Goal: Task Accomplishment & Management: Complete application form

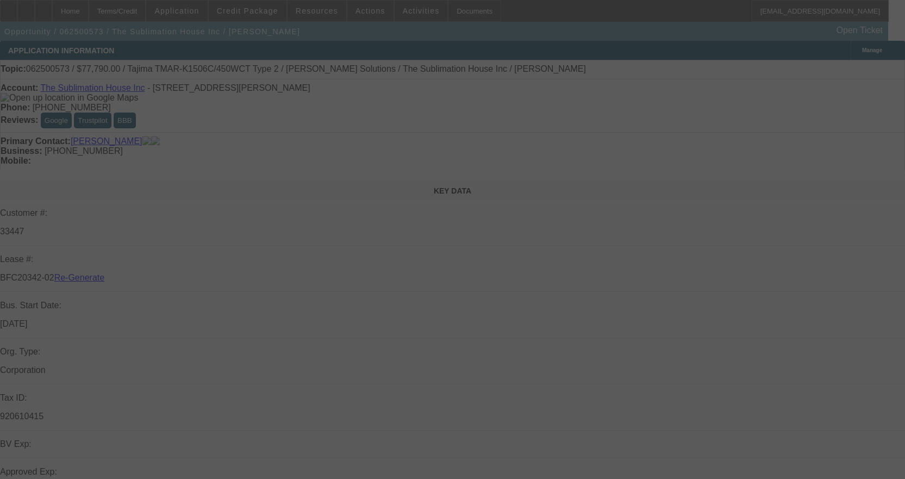
select select "3"
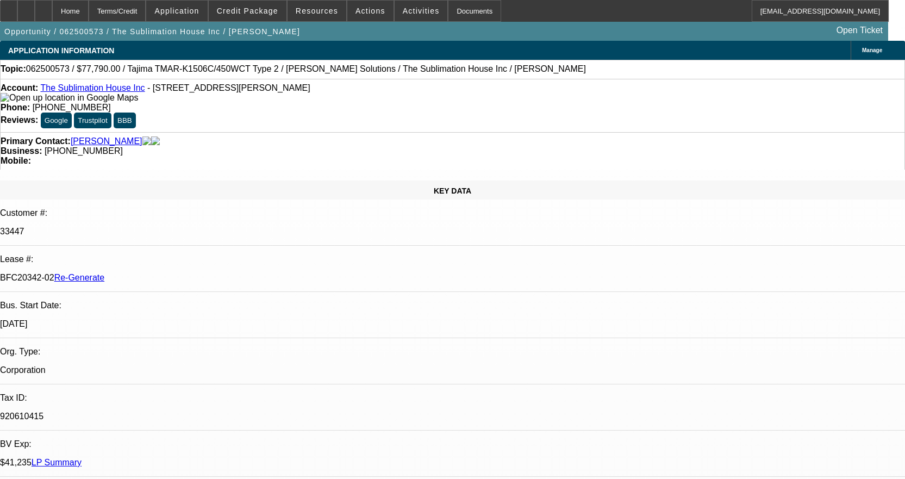
select select "0"
select select "2"
select select "0"
select select "6"
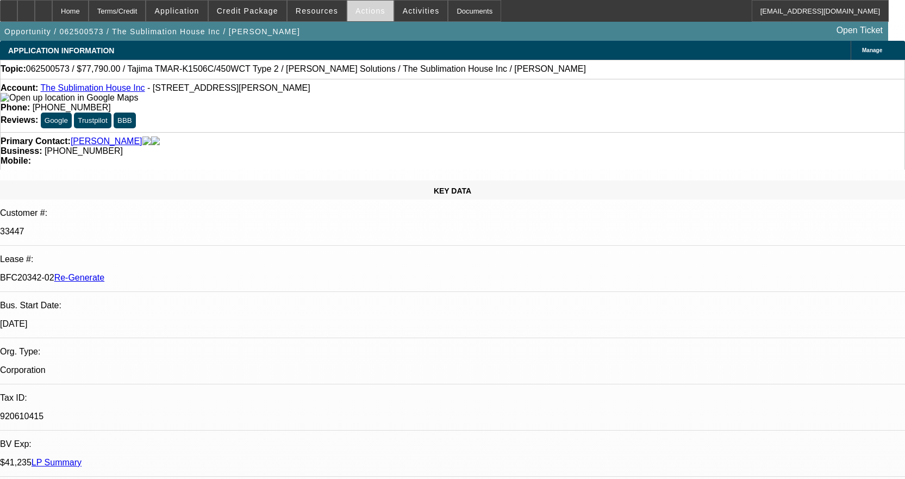
click at [362, 11] on span "Actions" at bounding box center [371, 11] width 30 height 9
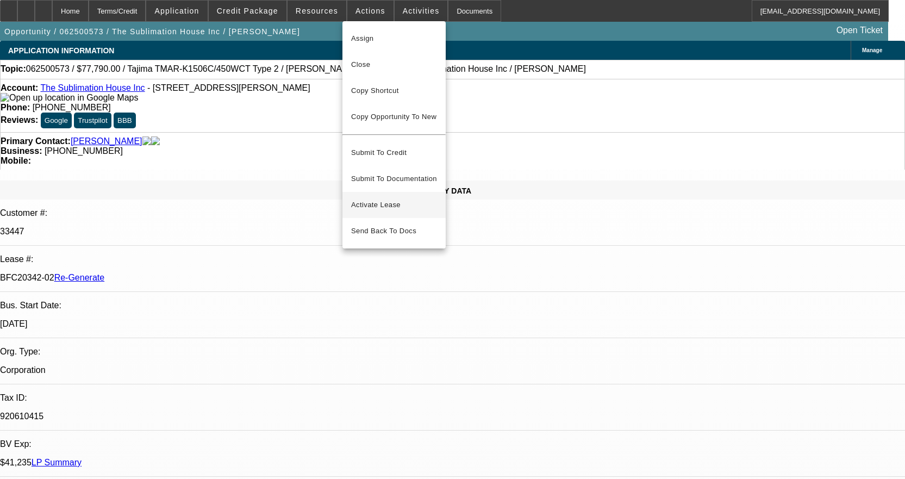
click at [393, 198] on span "Activate Lease" at bounding box center [394, 204] width 86 height 13
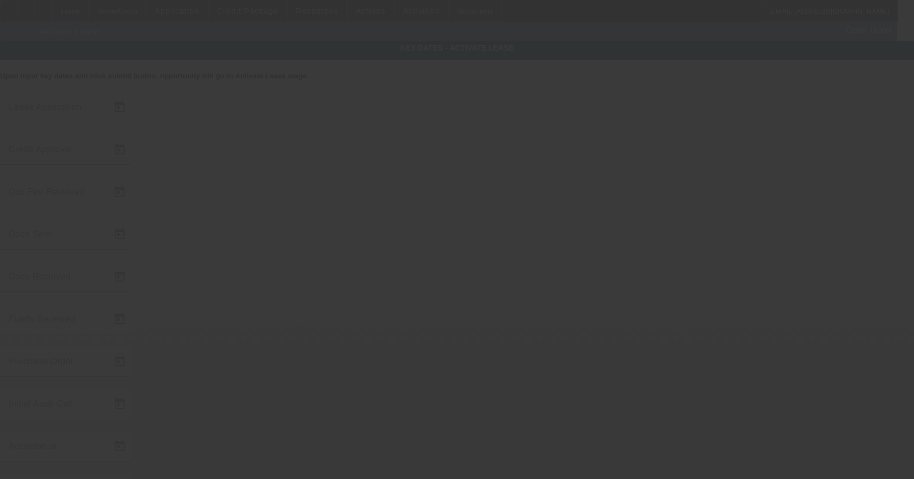
type input "6/23/2025"
type input "6/25/2025"
type input "7/28/2025"
type input "7/18/2025"
type input "7/28/2025"
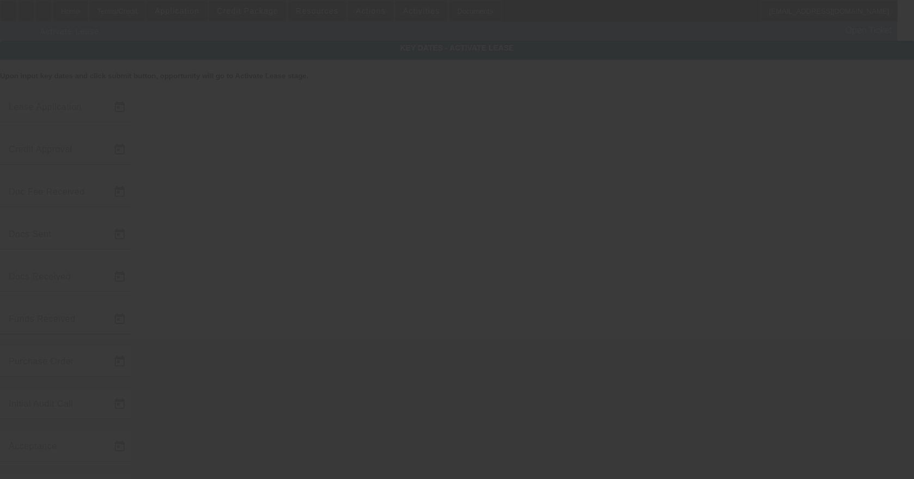
type input "7/28/2025"
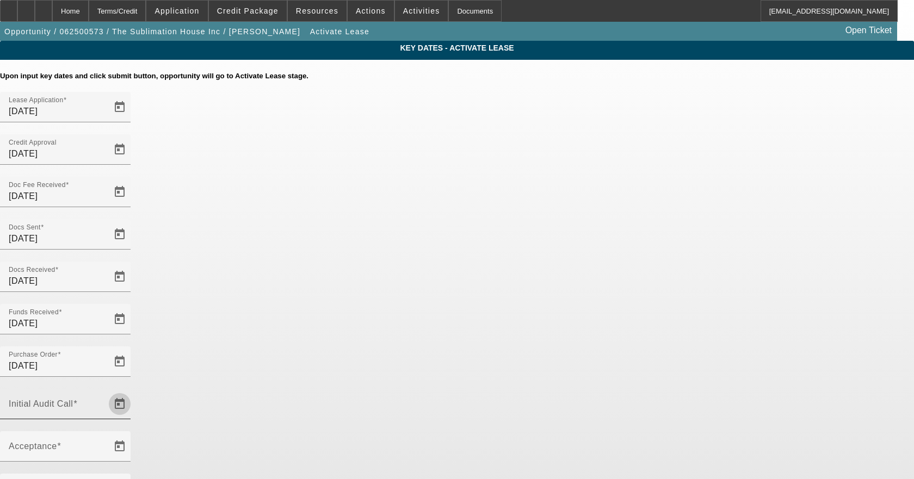
click at [133, 391] on span "Open calendar" at bounding box center [120, 404] width 26 height 26
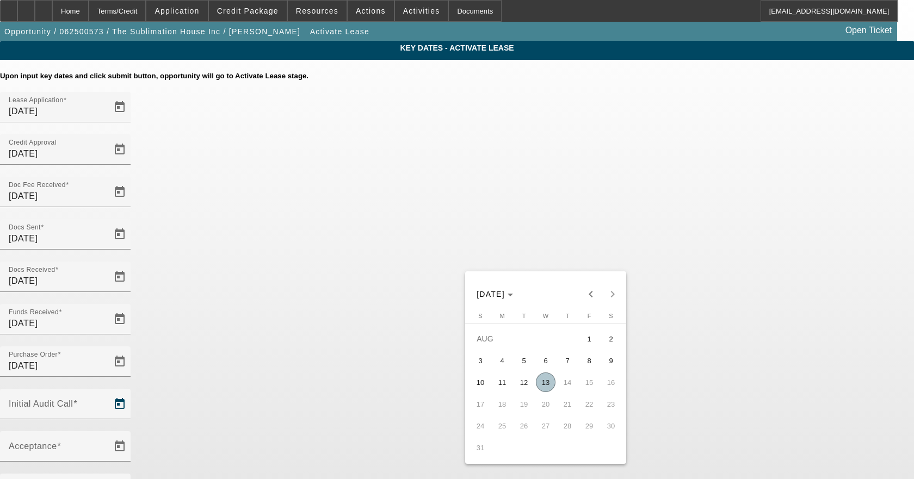
click at [546, 388] on span "13" at bounding box center [546, 382] width 20 height 20
type input "8/13/2025"
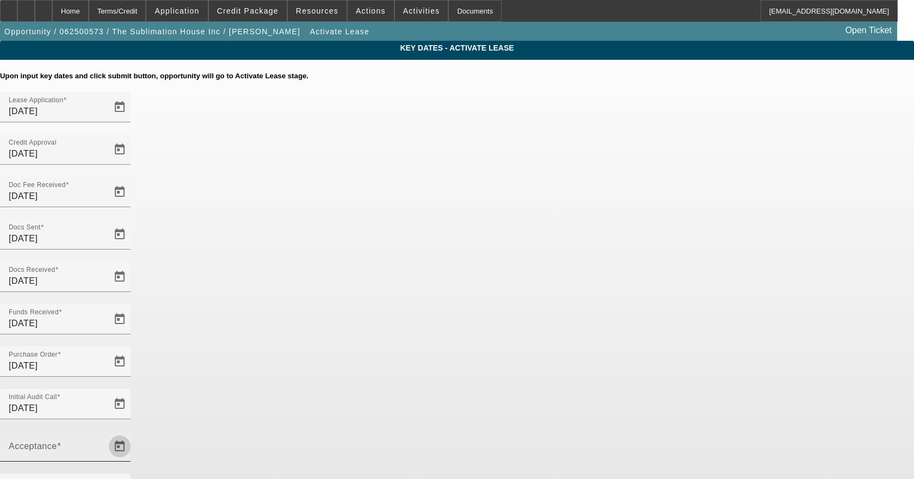
click at [133, 433] on span "Open calendar" at bounding box center [120, 446] width 26 height 26
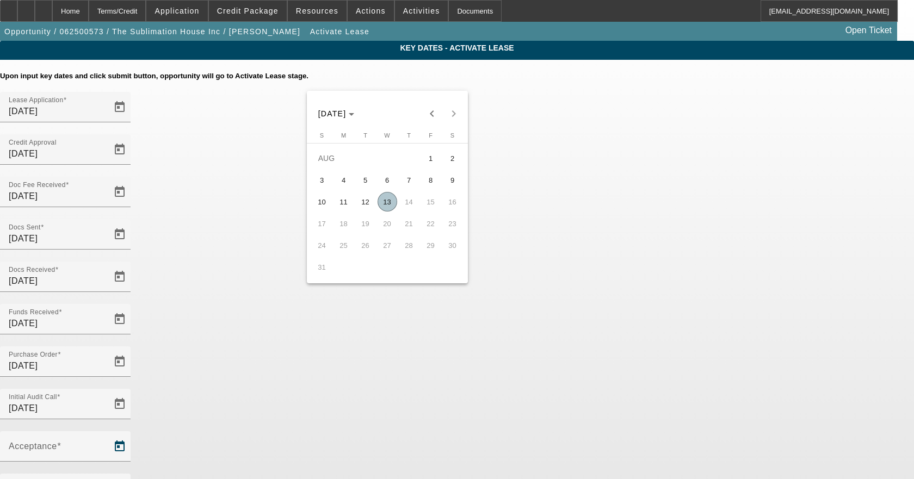
click at [389, 209] on span "13" at bounding box center [387, 202] width 20 height 20
type input "8/13/2025"
type input "9/1/2025"
type input "10/1/2025"
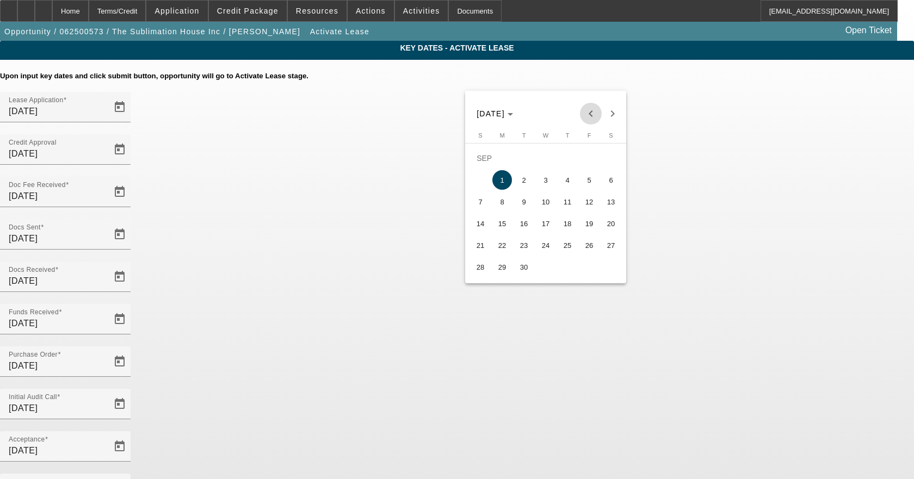
click at [588, 109] on span "Previous month" at bounding box center [591, 114] width 22 height 22
click at [587, 206] on span "15" at bounding box center [589, 202] width 20 height 20
type input "8/15/2025"
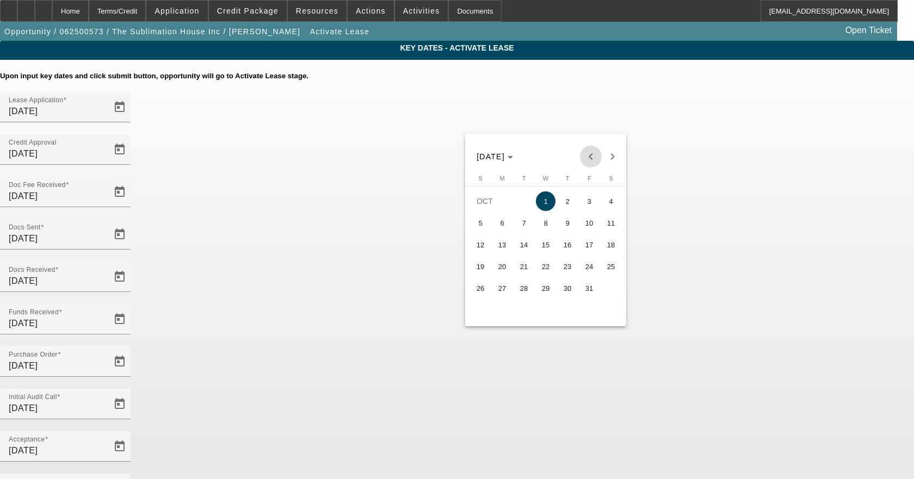
click at [599, 152] on span "Previous month" at bounding box center [591, 157] width 22 height 22
click at [499, 263] on span "15" at bounding box center [502, 267] width 20 height 20
type input "9/15/2025"
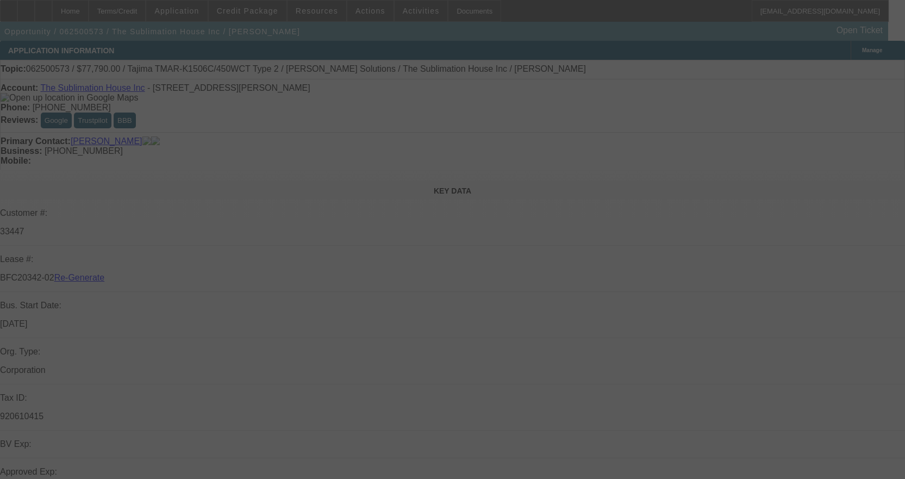
select select "4"
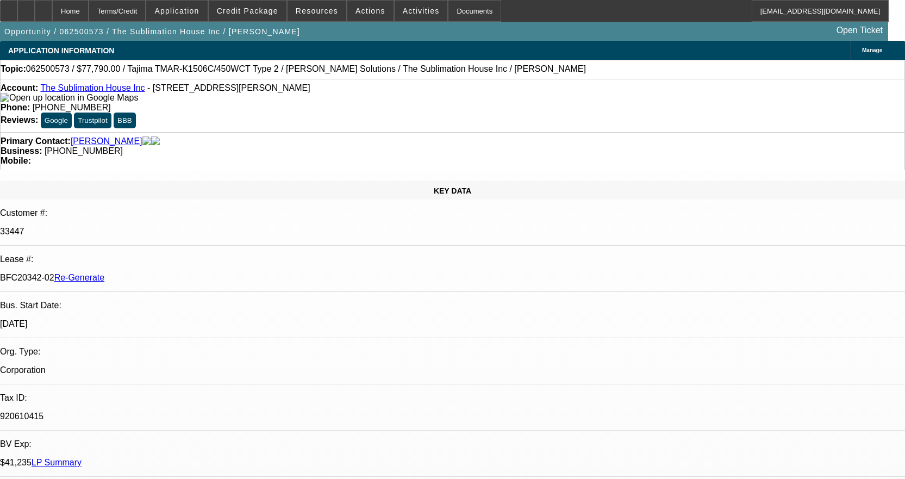
select select "0"
select select "2"
select select "0"
select select "6"
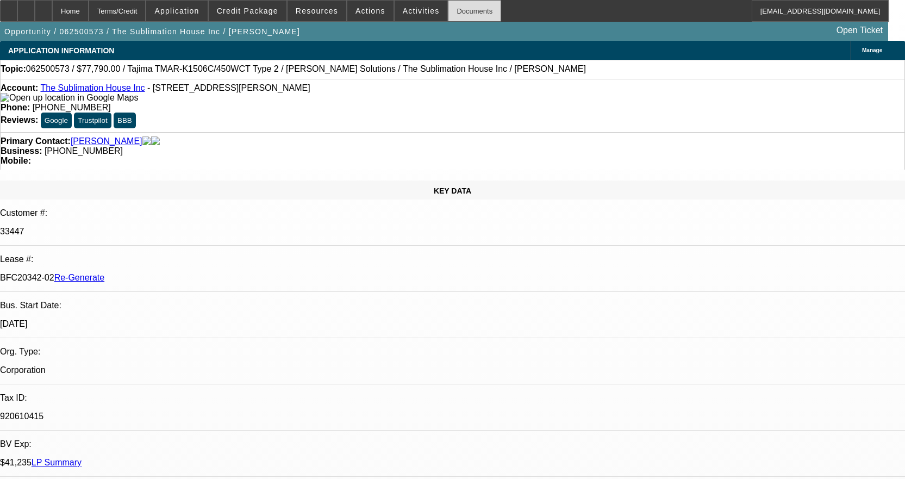
click at [459, 9] on div "Documents" at bounding box center [474, 11] width 53 height 22
click at [459, 15] on div "Documents" at bounding box center [474, 11] width 53 height 22
click at [449, 9] on div "Documents" at bounding box center [474, 11] width 53 height 22
click at [462, 13] on div "Documents" at bounding box center [474, 11] width 53 height 22
click at [448, 11] on div "Documents" at bounding box center [474, 11] width 53 height 22
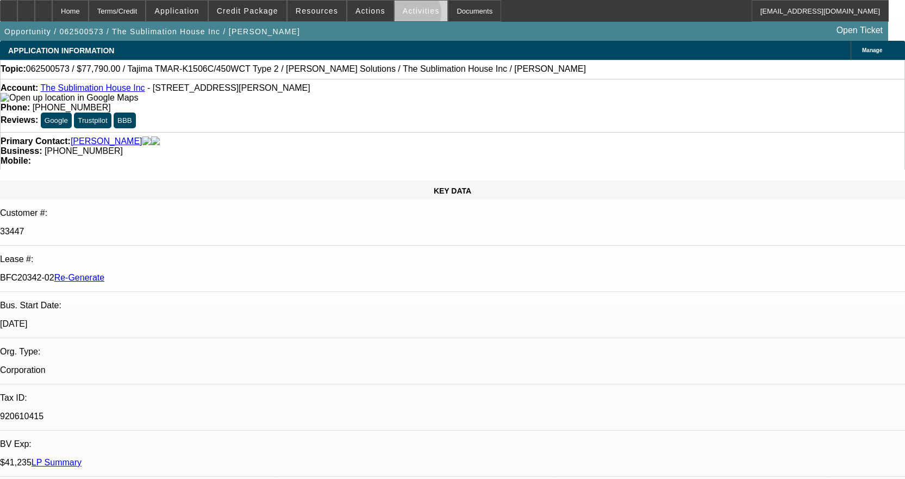
click at [403, 15] on span at bounding box center [421, 11] width 53 height 26
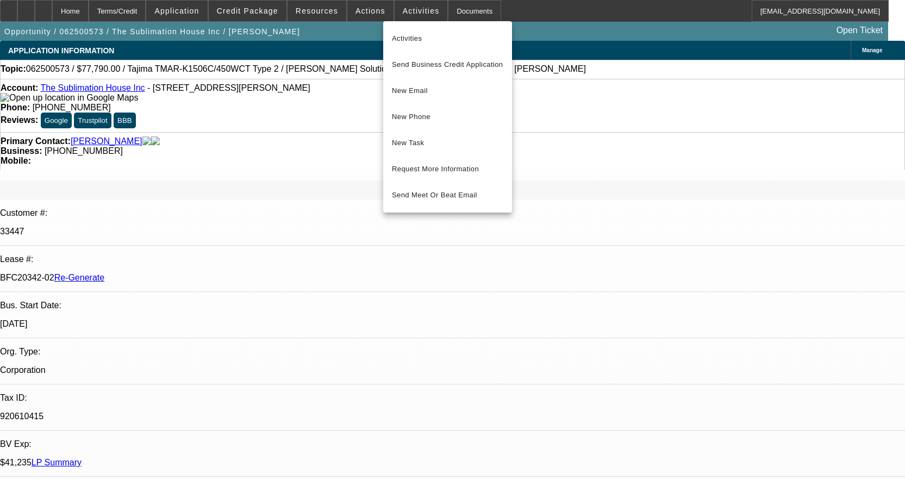
click at [355, 11] on div at bounding box center [452, 239] width 905 height 479
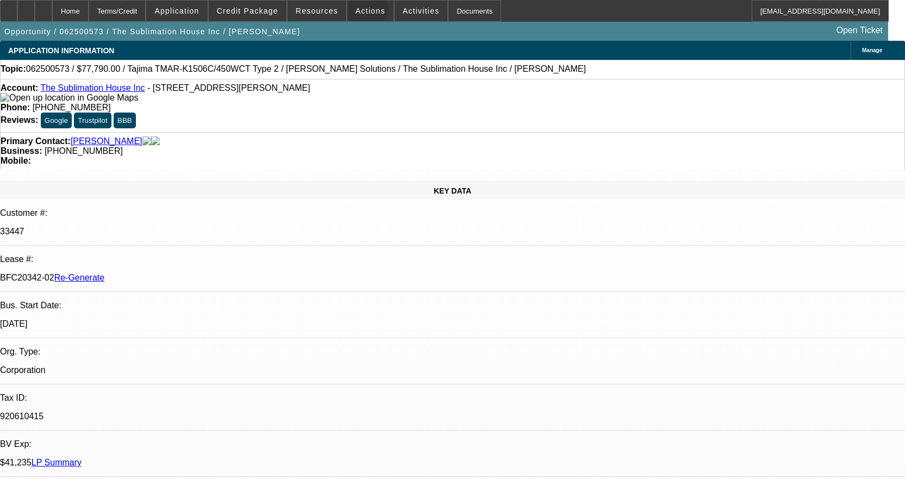
click at [356, 11] on span "Actions" at bounding box center [371, 11] width 30 height 9
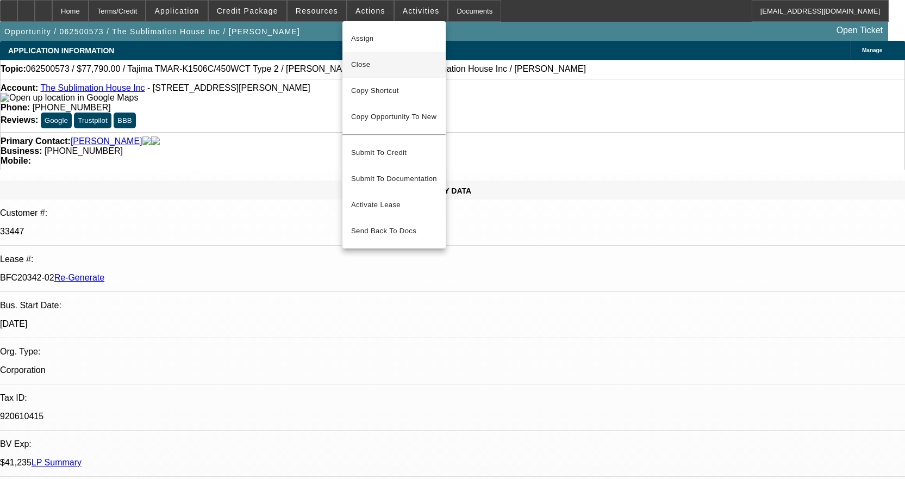
click at [352, 61] on span "Close" at bounding box center [394, 64] width 86 height 13
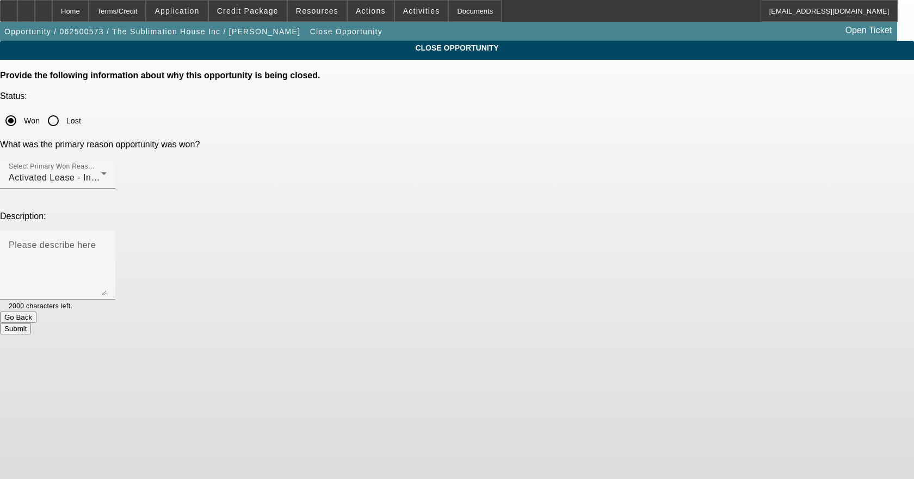
click at [31, 323] on button "Submit" at bounding box center [15, 328] width 31 height 11
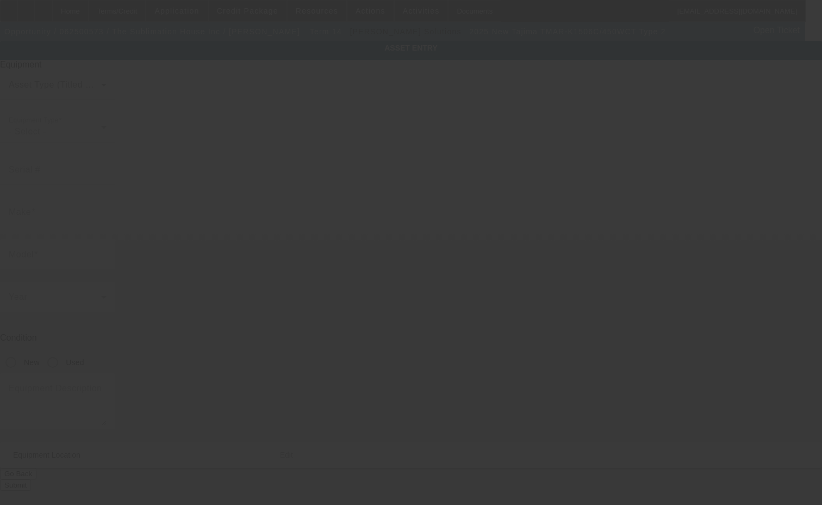
type input "Tajima"
type input "TMAR-K1506C/450WCT Type 2"
radio input "true"
type textarea "15 Needle 6 Head Embroidery Machine includes Cap Frame Driver with Support Shaf…"
type input "[STREET_ADDRESS]"
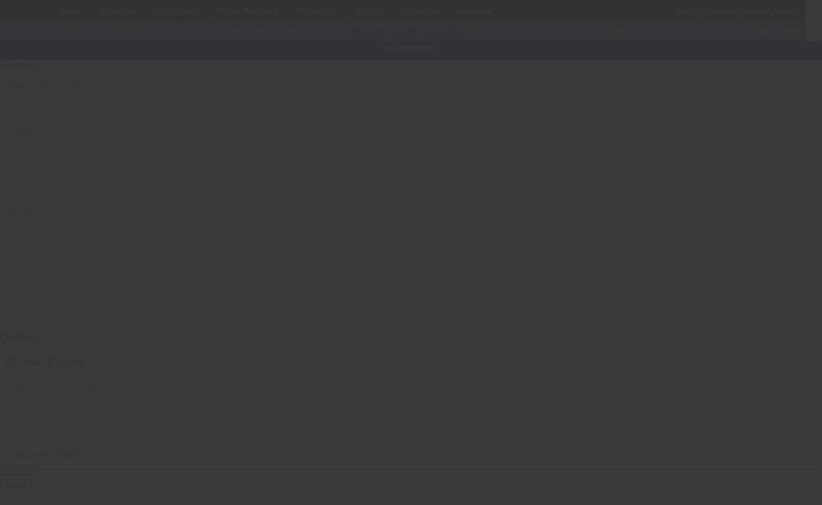
type input "[PERSON_NAME]"
type input "89011"
type input "[PERSON_NAME]"
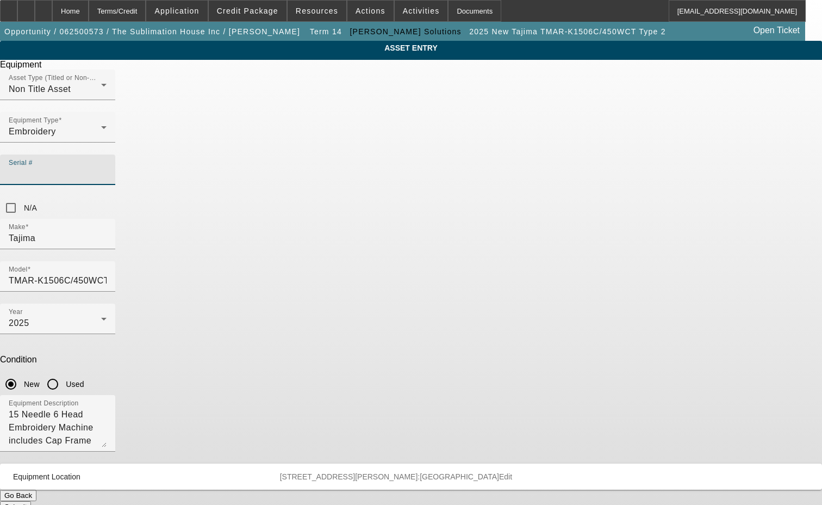
click at [107, 167] on input "Serial #" at bounding box center [58, 173] width 98 height 13
type input "A3F04672"
click at [31, 501] on button "Submit" at bounding box center [15, 506] width 31 height 11
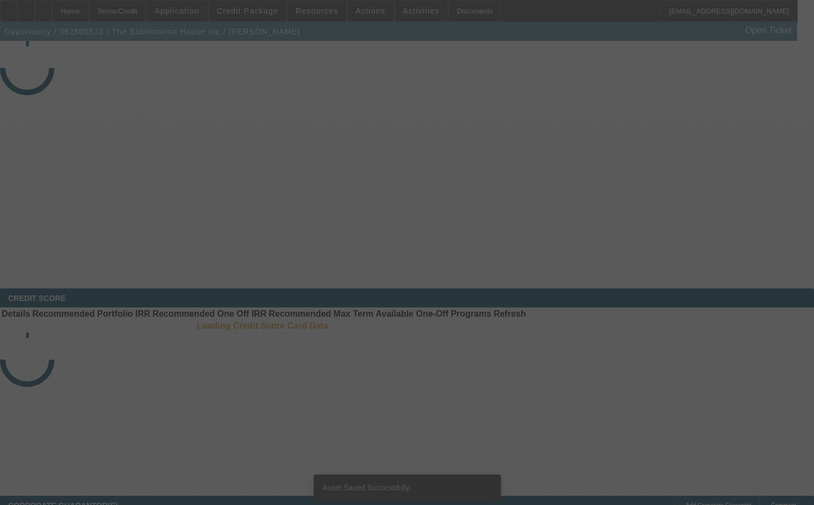
select select "4"
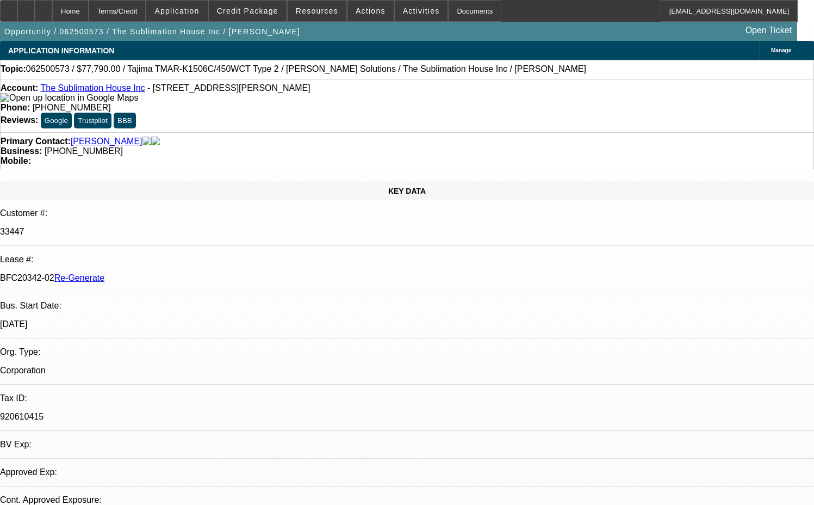
select select "0"
select select "2"
select select "0"
select select "6"
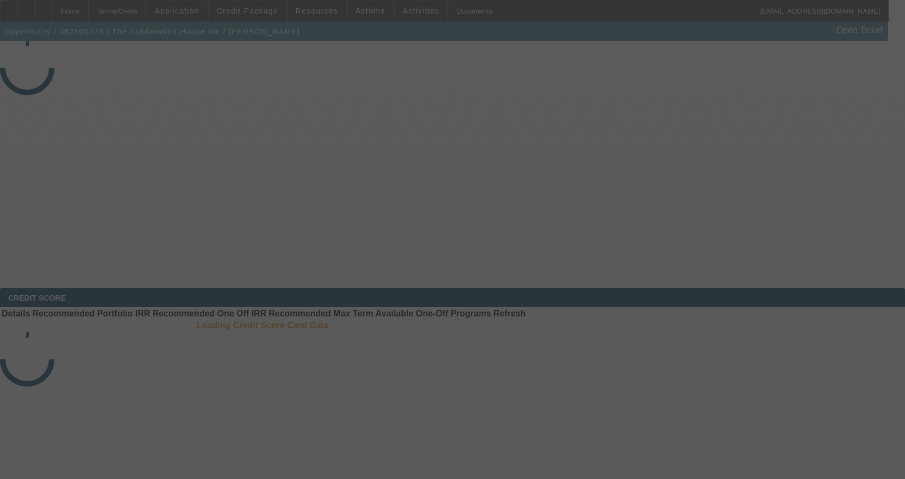
select select "4"
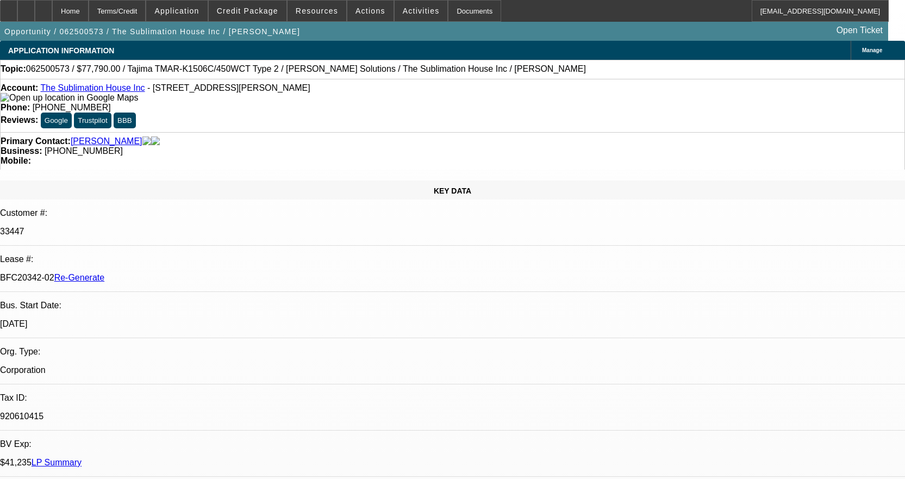
select select "0"
select select "2"
select select "0"
select select "6"
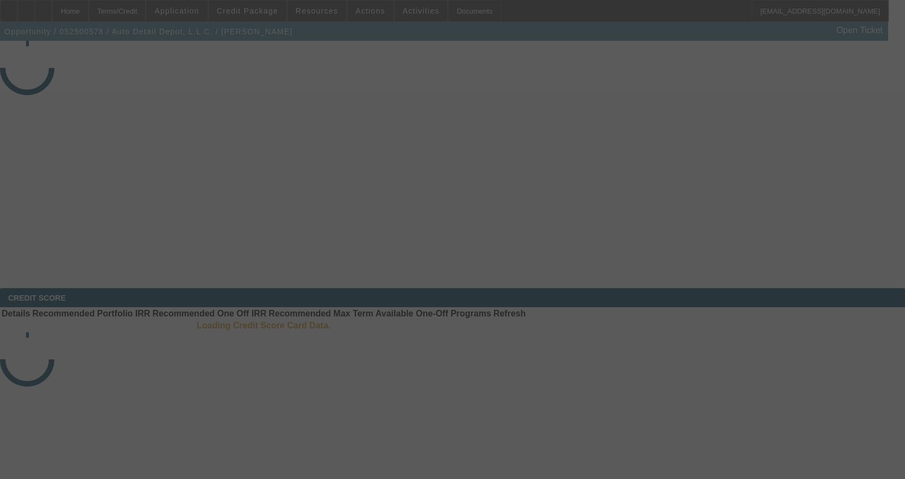
select select "4"
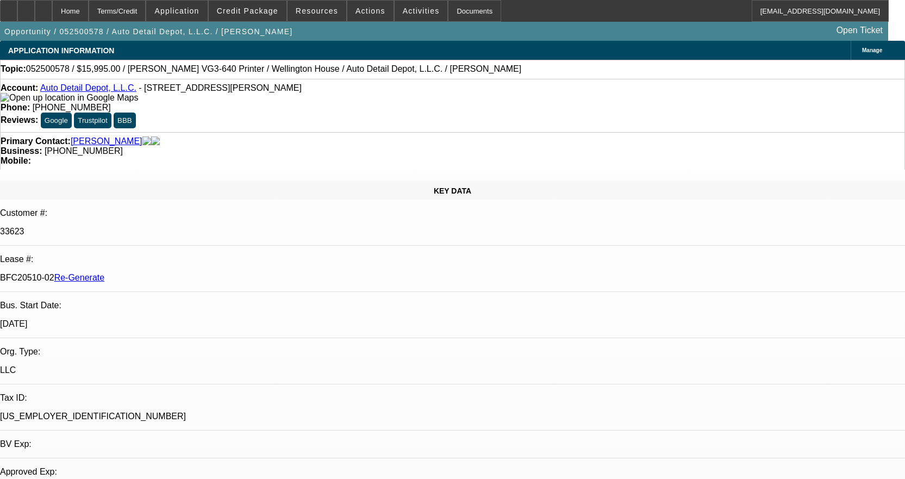
select select "0"
select select "0.1"
select select "4"
click at [461, 15] on div "Documents" at bounding box center [474, 11] width 53 height 22
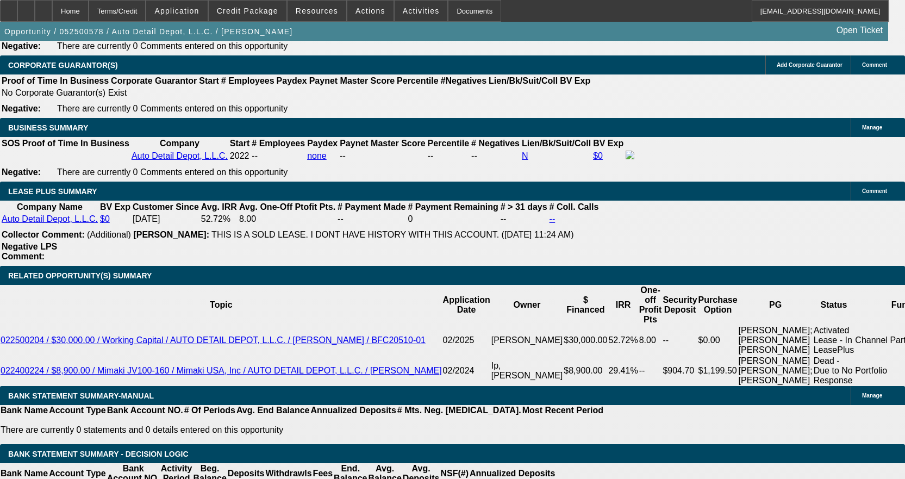
scroll to position [1794, 0]
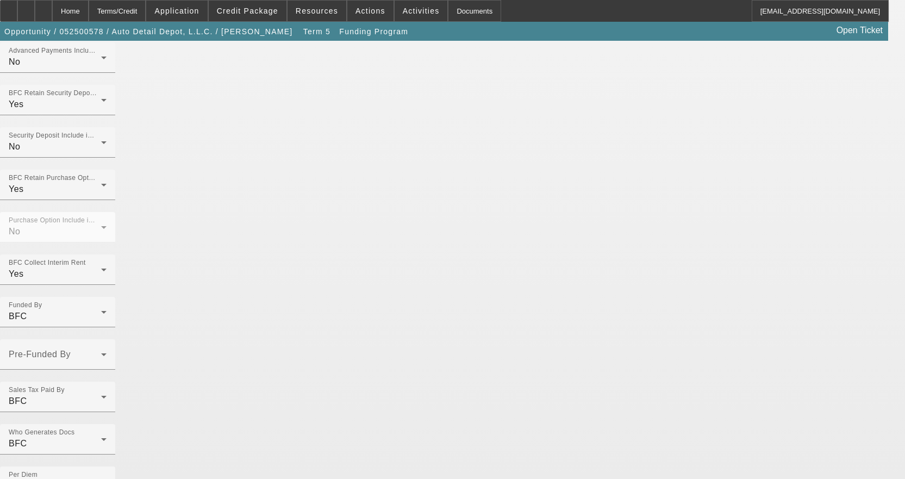
scroll to position [794, 0]
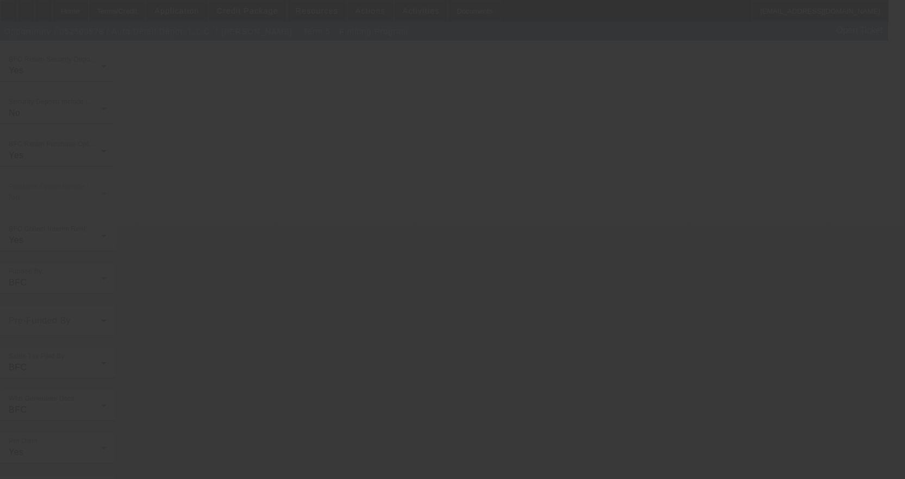
scroll to position [0, 0]
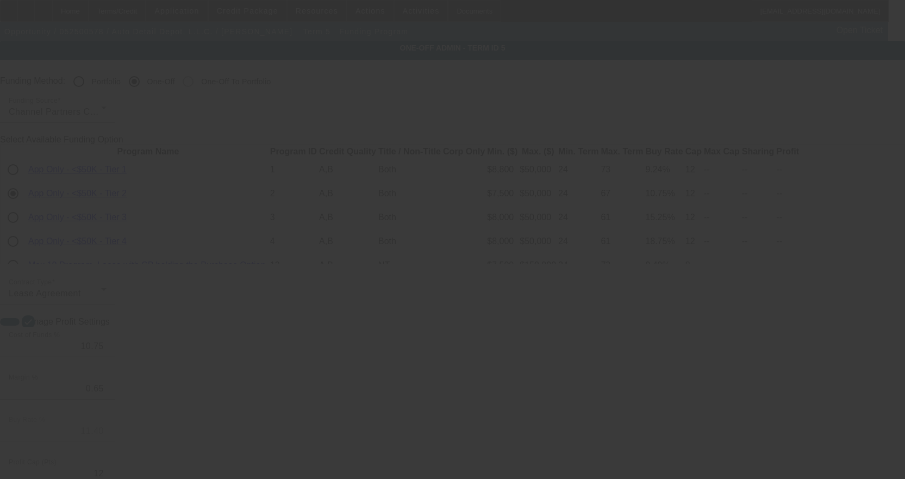
radio input "true"
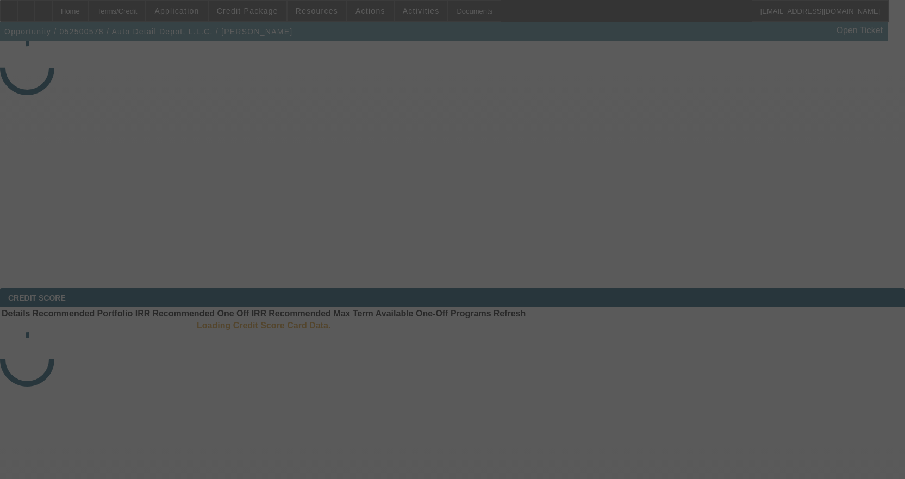
select select "4"
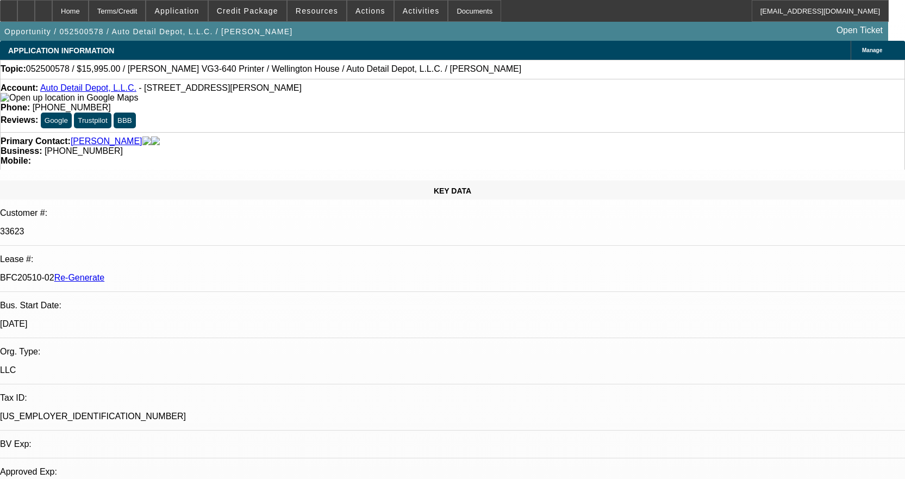
select select "0"
select select "0.1"
select select "4"
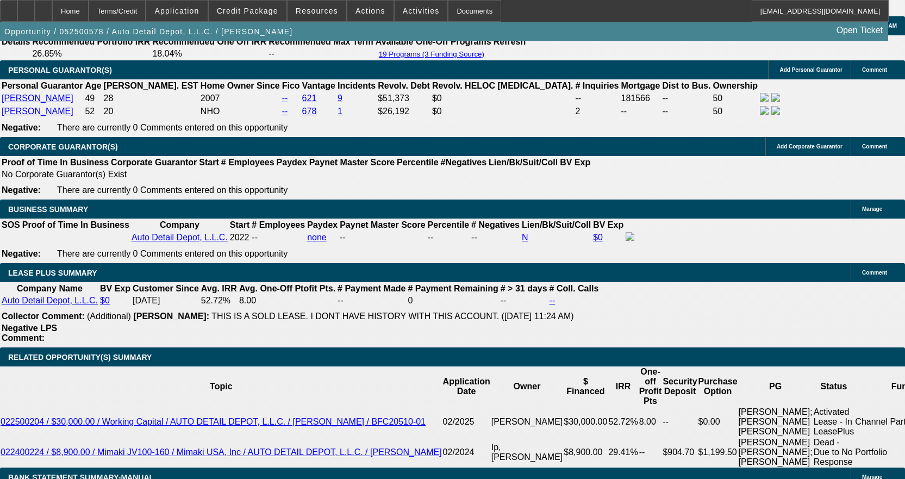
scroll to position [1794, 0]
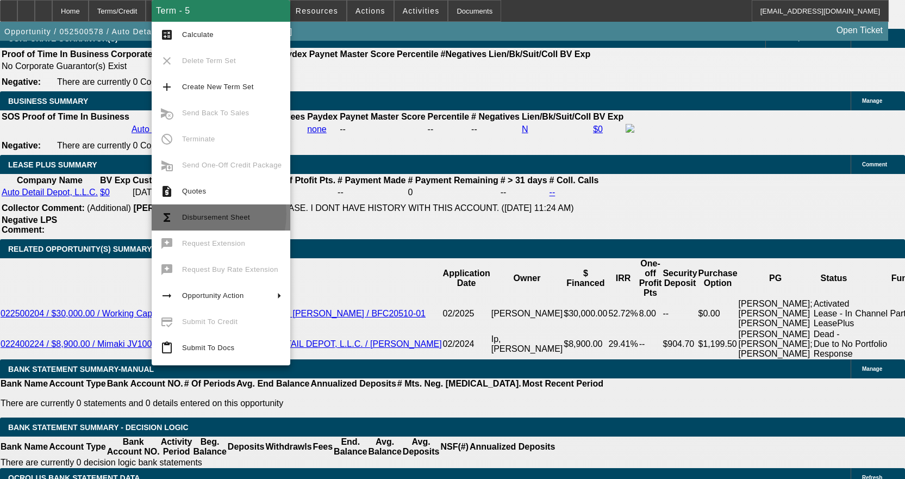
click at [200, 214] on span "Disbursement Sheet" at bounding box center [216, 217] width 68 height 8
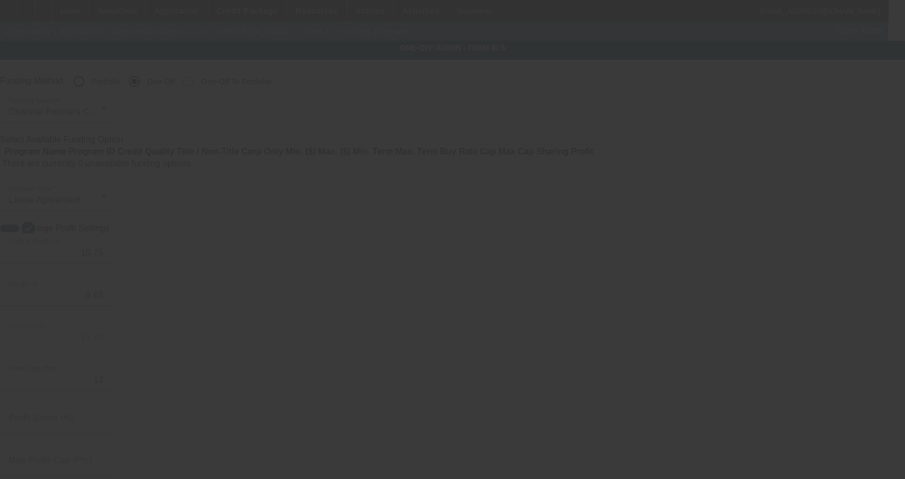
radio input "true"
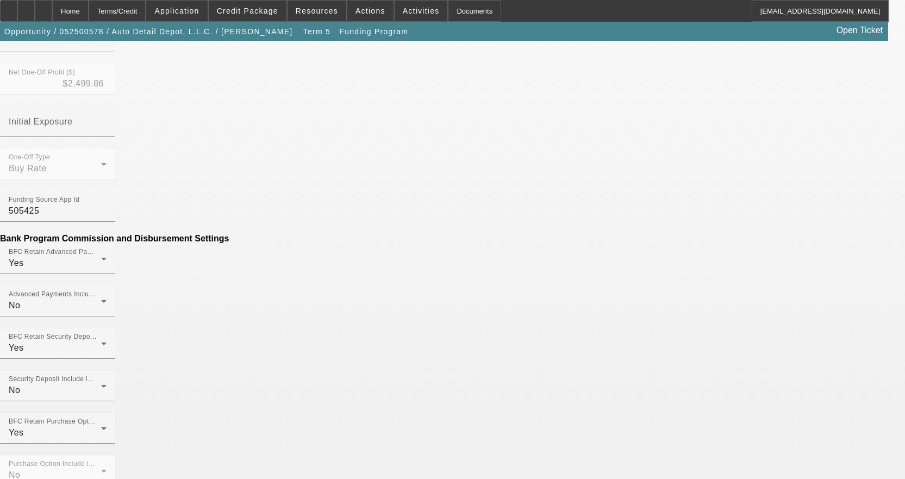
scroll to position [435, 0]
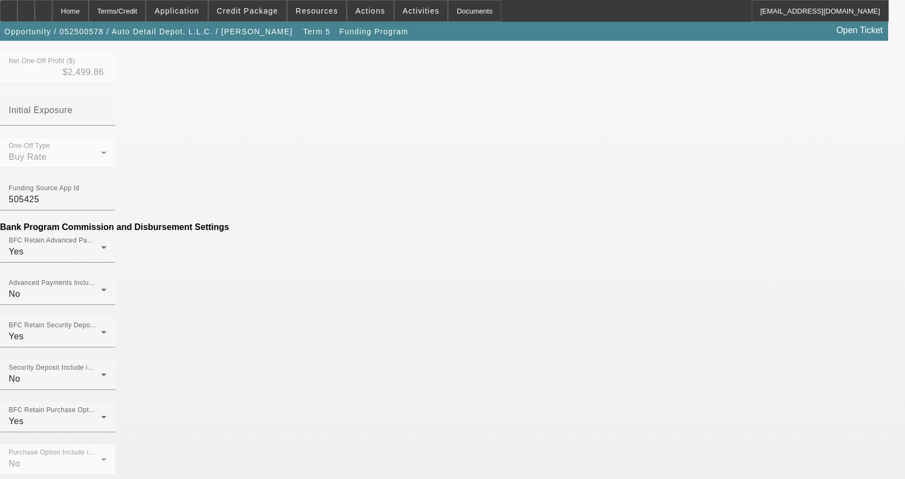
drag, startPoint x: 213, startPoint y: 228, endPoint x: 266, endPoint y: 219, distance: 53.5
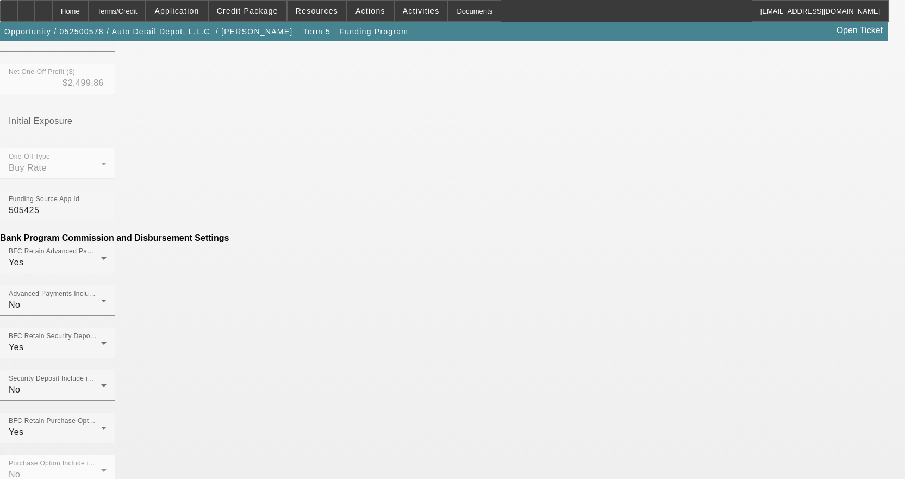
type input "$49.93"
type input "{"
type input "Per-Diem"
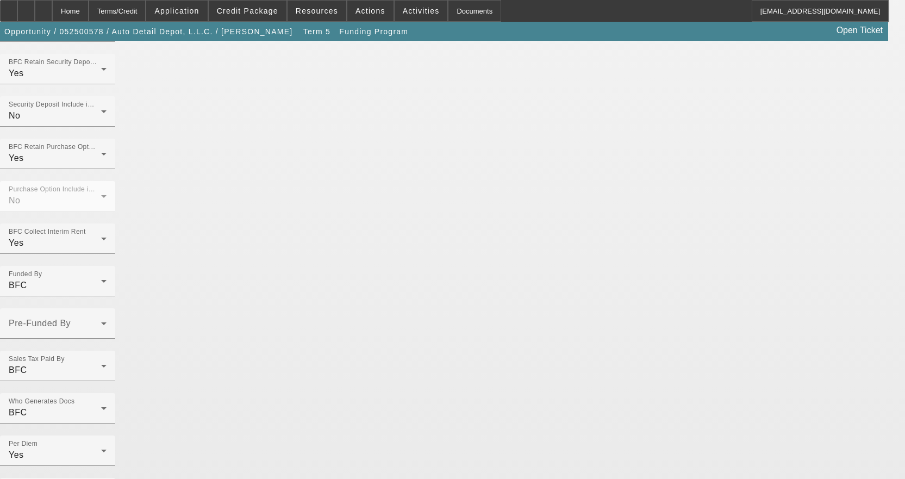
scroll to position [794, 0]
type input "($49.93)"
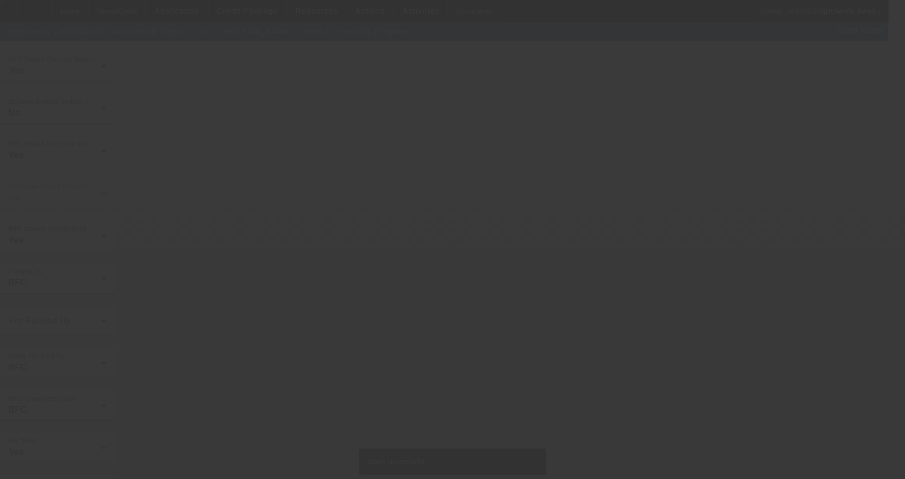
scroll to position [0, 0]
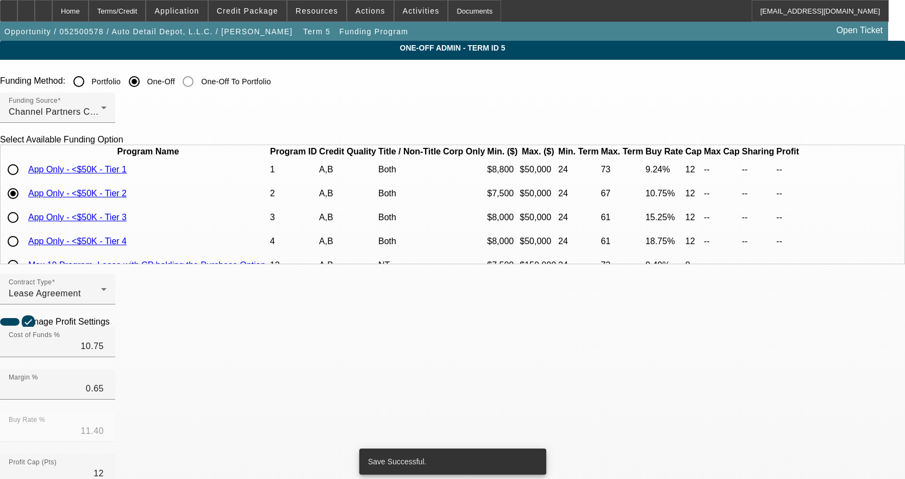
radio input "true"
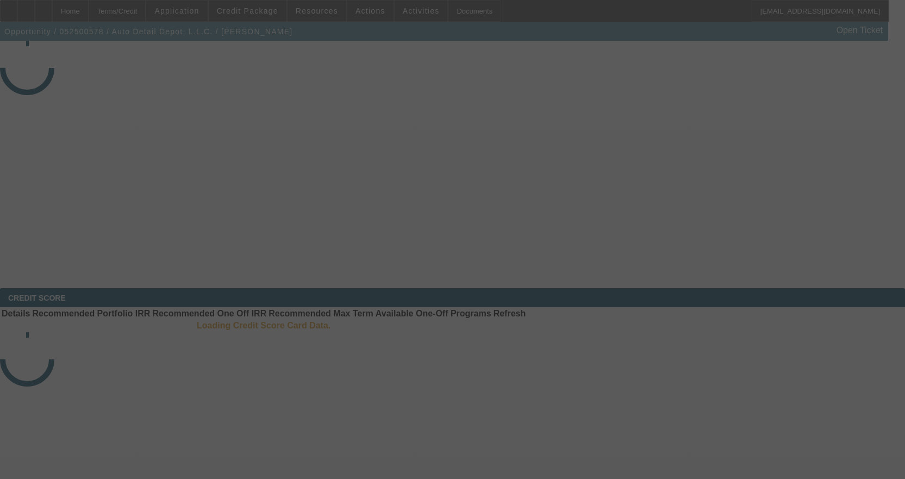
select select "4"
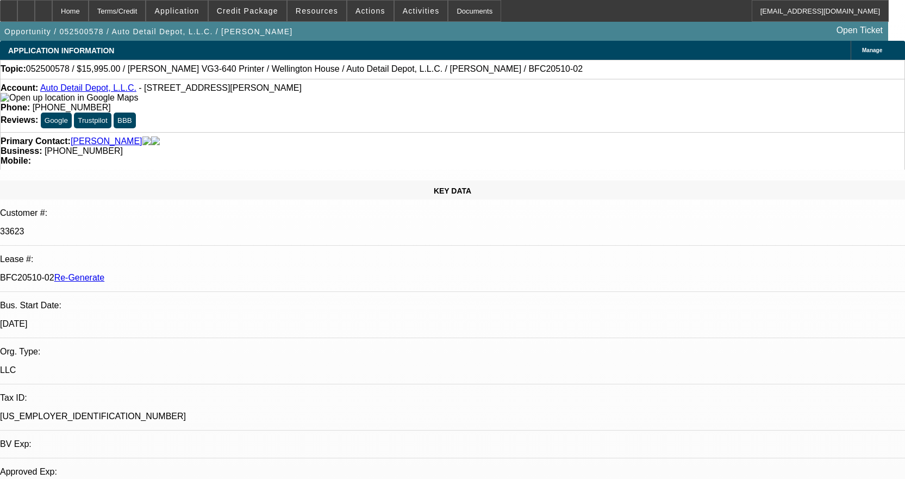
select select "0"
select select "0.1"
select select "4"
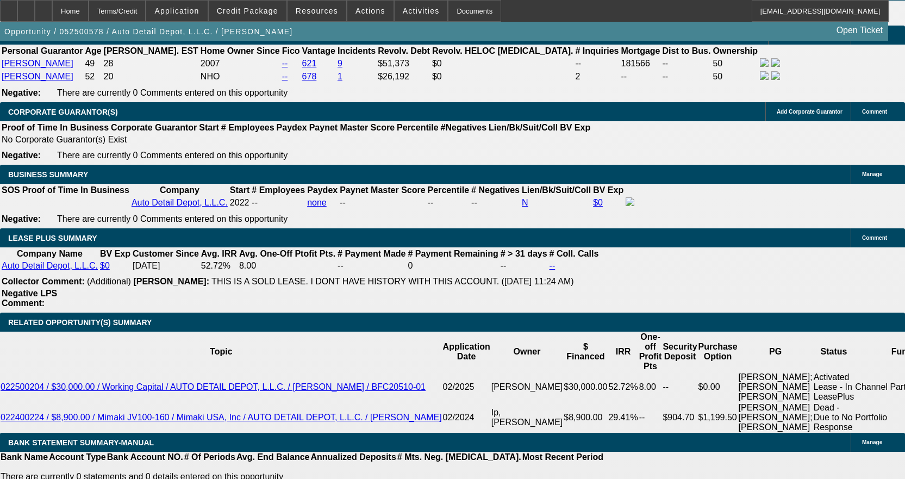
scroll to position [1849, 0]
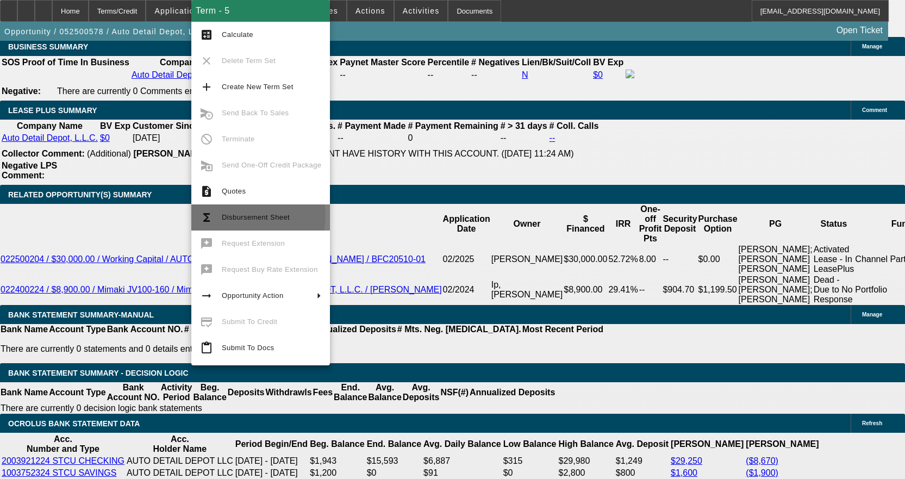
click at [246, 216] on span "Disbursement Sheet" at bounding box center [256, 217] width 68 height 8
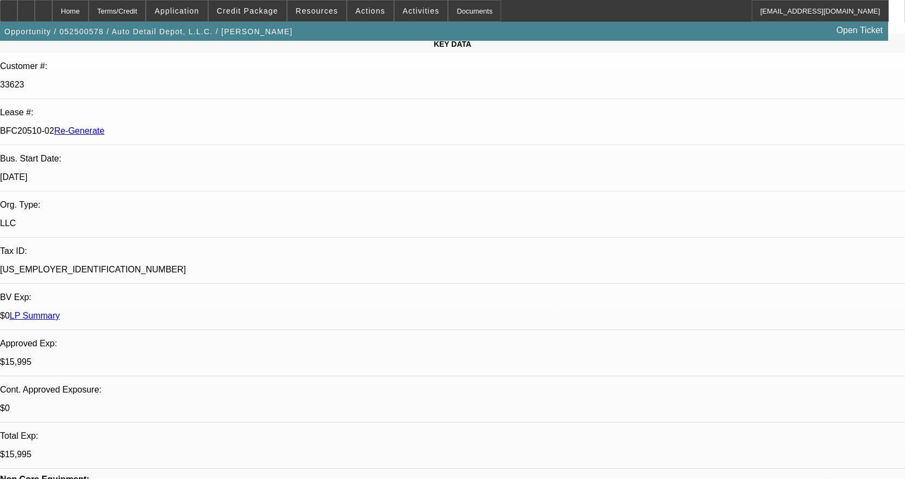
scroll to position [0, 0]
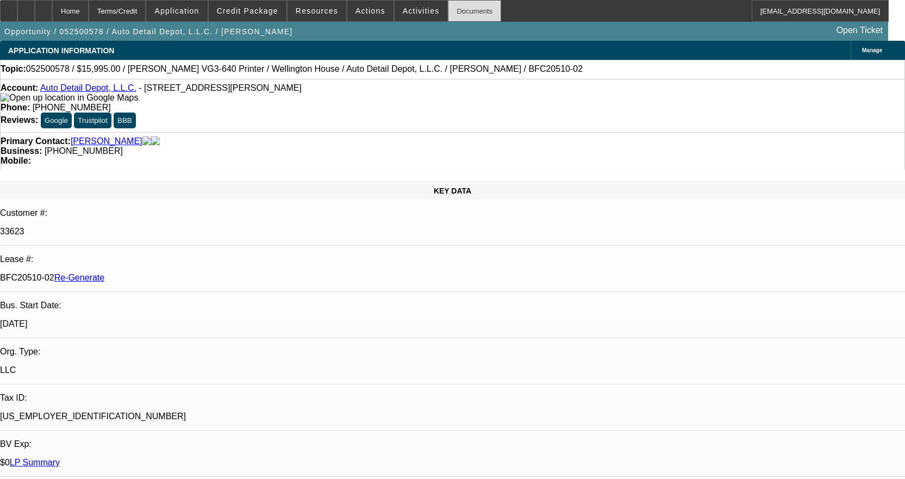
click at [457, 3] on div "Documents" at bounding box center [474, 11] width 53 height 22
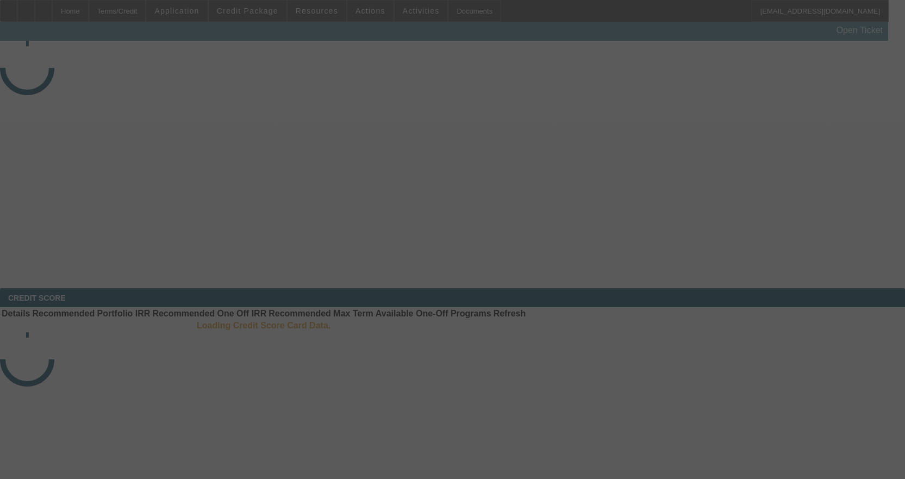
select select "3"
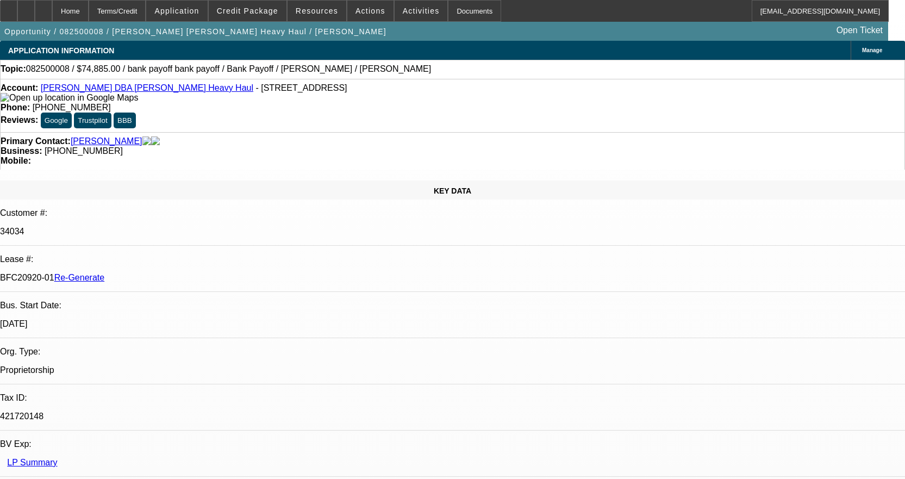
select select "0"
select select "2"
select select "0"
select select "6"
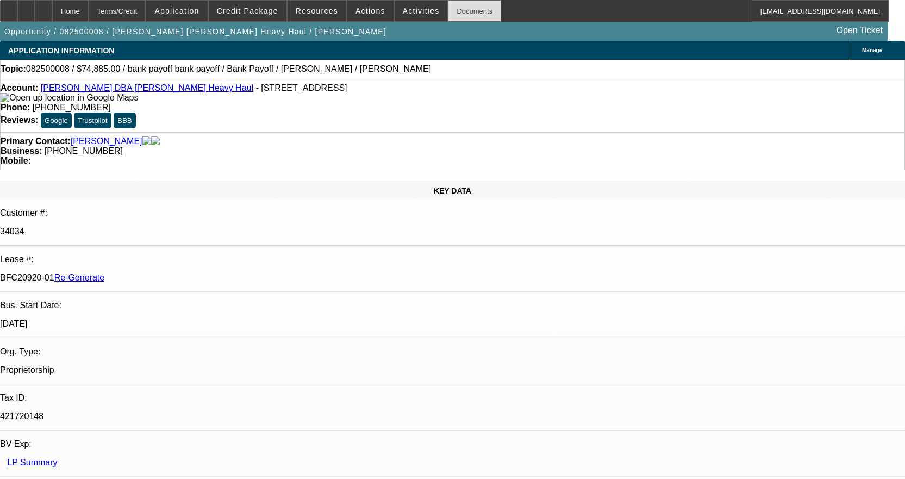
click at [455, 9] on div "Documents" at bounding box center [474, 11] width 53 height 22
click at [9, 7] on icon at bounding box center [9, 7] width 0 height 0
click at [403, 8] on span "Activities" at bounding box center [421, 11] width 37 height 9
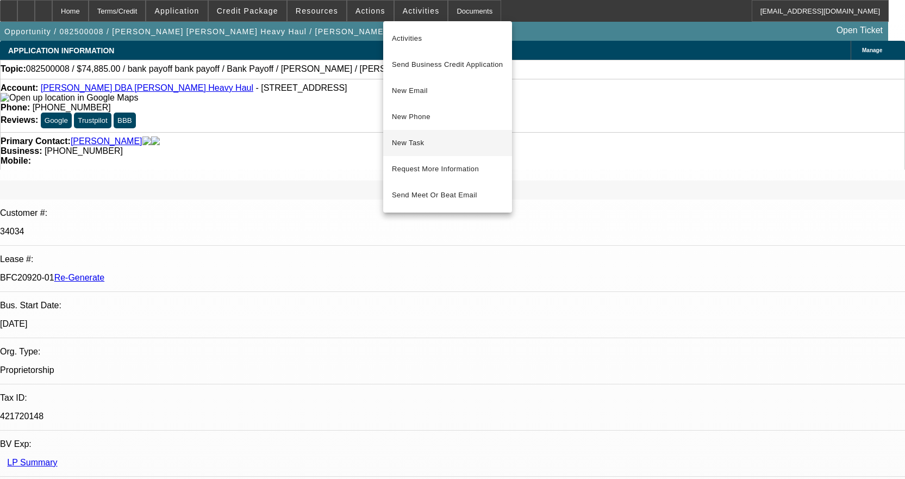
click at [414, 150] on button "New Task" at bounding box center [447, 143] width 129 height 26
